Goal: Navigation & Orientation: Find specific page/section

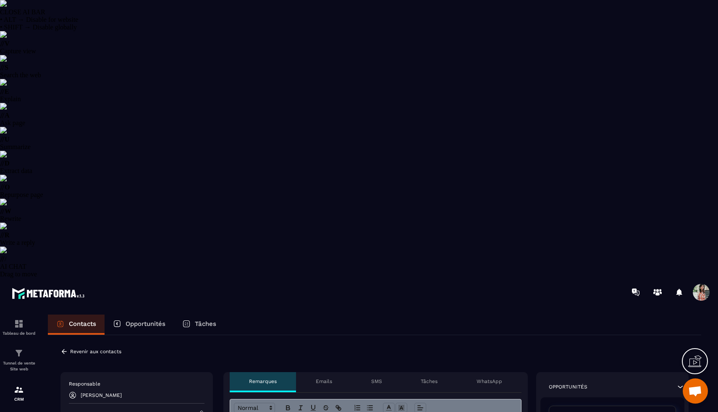
select select "******"
click at [65, 348] on icon at bounding box center [64, 352] width 8 height 8
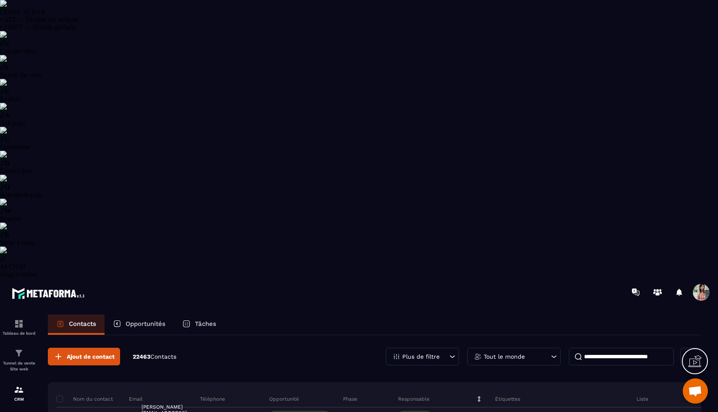
click at [606, 348] on input at bounding box center [621, 357] width 105 height 18
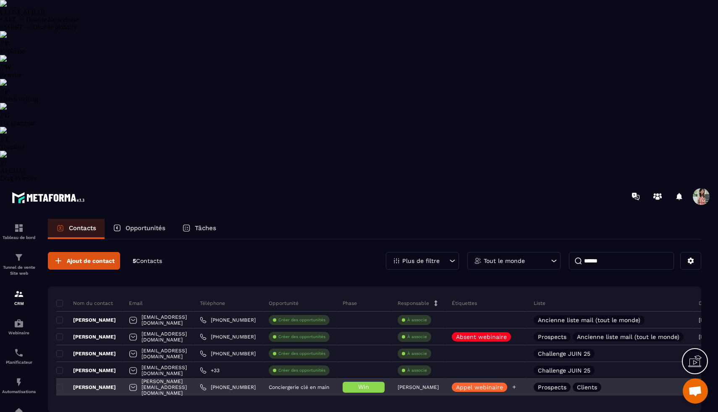
type input "******"
click at [517, 384] on icon at bounding box center [514, 386] width 5 height 5
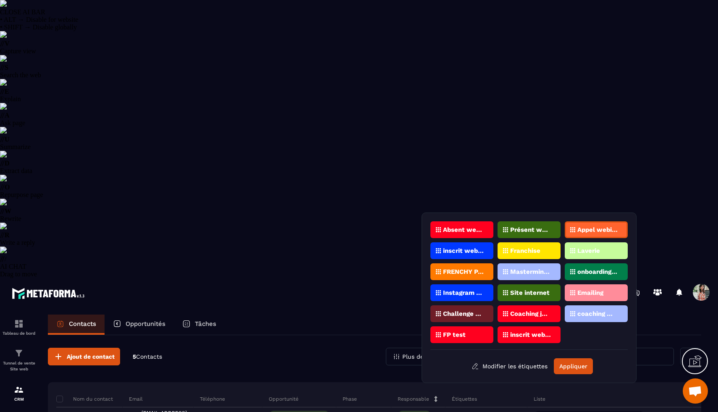
click at [477, 268] on div "FRENCHY PARTNERS" at bounding box center [461, 271] width 63 height 17
click at [564, 362] on button "Appliquer" at bounding box center [573, 366] width 39 height 16
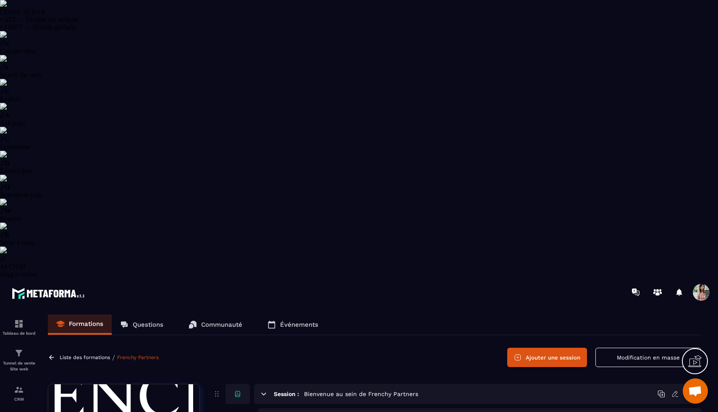
scroll to position [39, 0]
click at [11, 385] on div "CRM" at bounding box center [19, 393] width 34 height 17
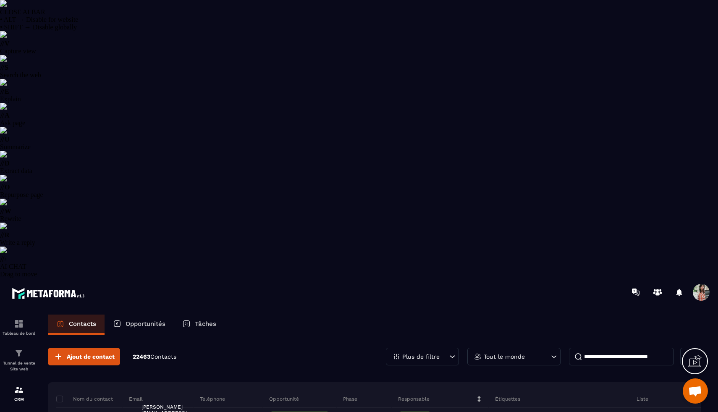
click at [602, 348] on input at bounding box center [621, 357] width 105 height 18
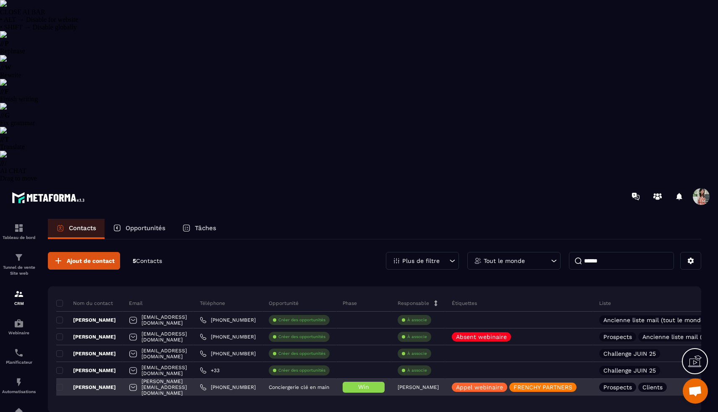
type input "******"
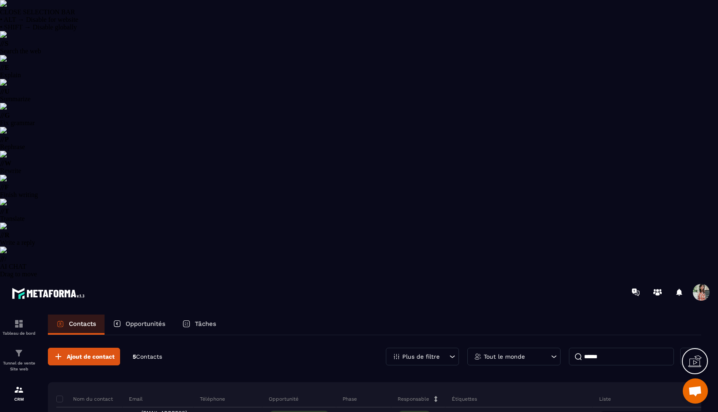
drag, startPoint x: 213, startPoint y: 207, endPoint x: 142, endPoint y: 206, distance: 71.4
copy p "[PERSON_NAME][EMAIL_ADDRESS][DOMAIN_NAME]"
click at [20, 385] on div "CRM" at bounding box center [19, 393] width 34 height 17
click at [600, 348] on input "******" at bounding box center [621, 357] width 105 height 18
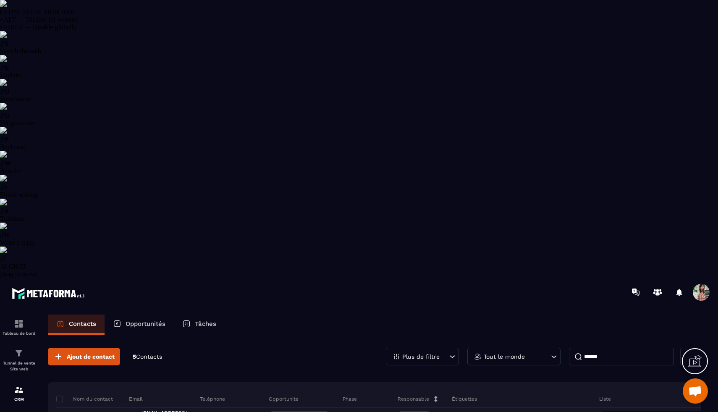
click at [600, 348] on input "******" at bounding box center [621, 357] width 105 height 18
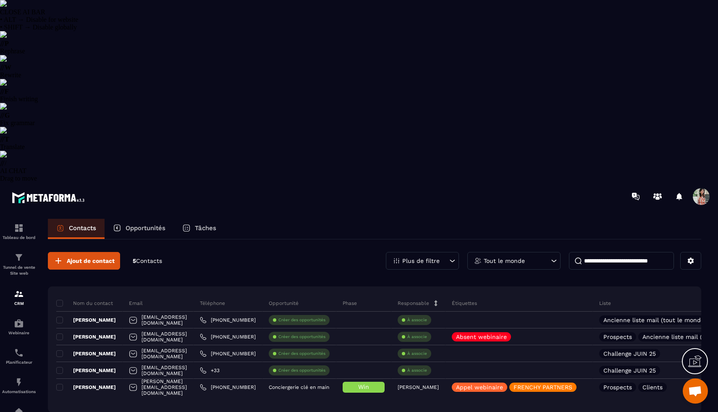
click at [437, 252] on div "Plus de filtre" at bounding box center [422, 261] width 73 height 18
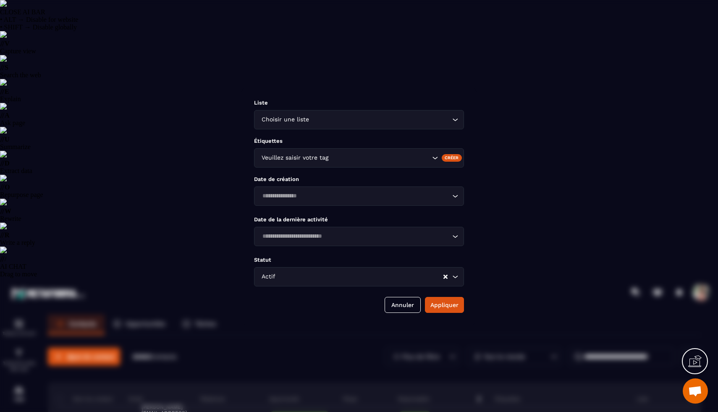
click at [310, 194] on input "Search for option" at bounding box center [355, 196] width 191 height 9
click at [277, 39] on div "Modal window" at bounding box center [359, 206] width 718 height 412
click at [205, 42] on div "Modal window" at bounding box center [359, 206] width 718 height 412
click at [401, 302] on button "Annuler" at bounding box center [403, 305] width 36 height 16
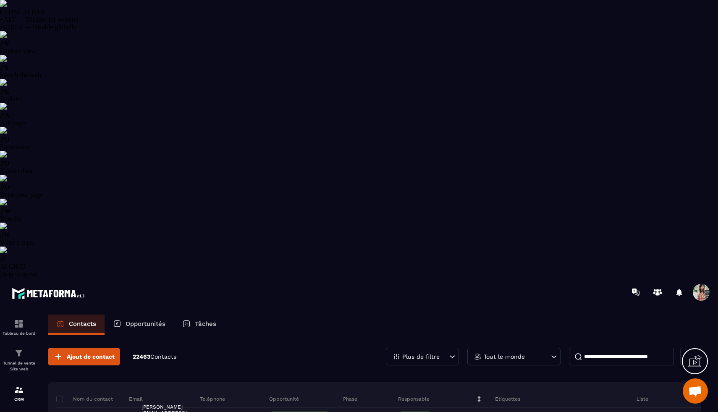
click at [435, 348] on div "Plus de filtre" at bounding box center [422, 357] width 73 height 18
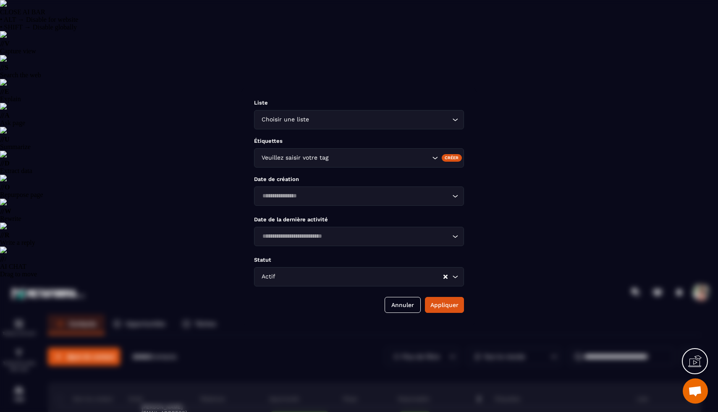
click at [526, 87] on div "Modal window" at bounding box center [359, 206] width 718 height 412
click at [401, 320] on div "Liste Choisir une liste Loading... Étiquettes Veuillez saisir votre tag Créer D…" at bounding box center [358, 206] width 235 height 239
click at [401, 309] on button "Annuler" at bounding box center [403, 305] width 36 height 16
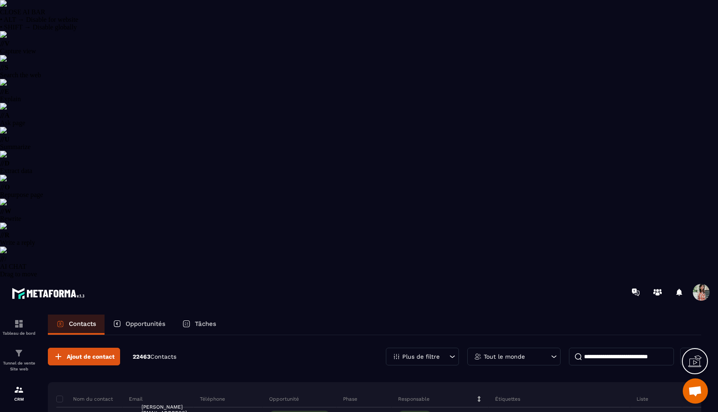
click at [499, 354] on p "Tout le monde" at bounding box center [504, 357] width 41 height 6
click at [496, 411] on li "[PERSON_NAME]" at bounding box center [514, 419] width 93 height 16
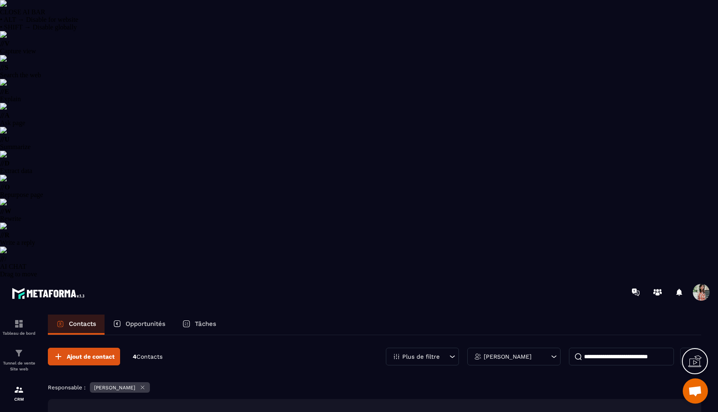
click at [133, 315] on div "Opportunités" at bounding box center [139, 325] width 69 height 20
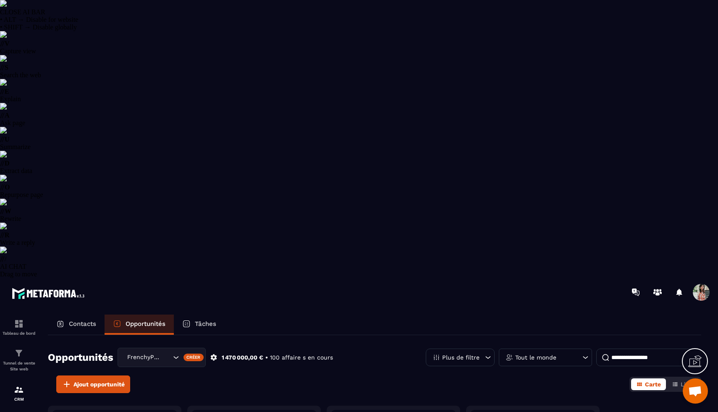
click at [194, 315] on div "Tâches" at bounding box center [199, 325] width 51 height 20
